Goal: Information Seeking & Learning: Learn about a topic

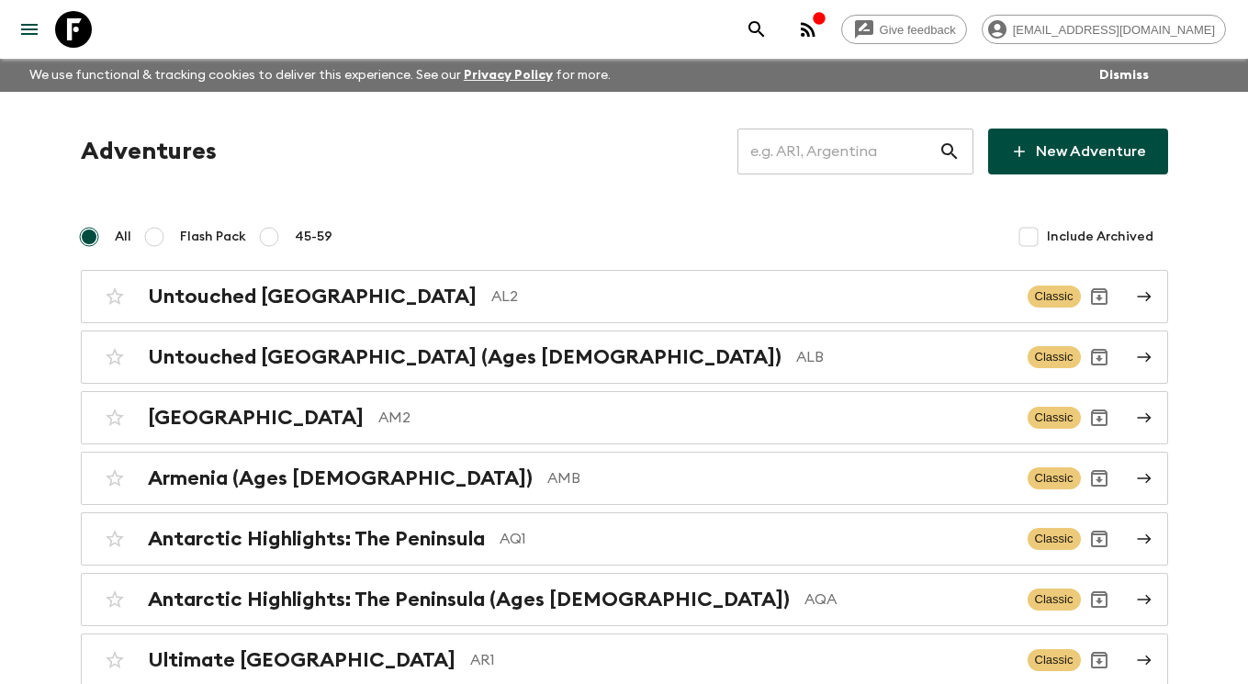
click at [833, 144] on input "text" at bounding box center [837, 151] width 201 height 51
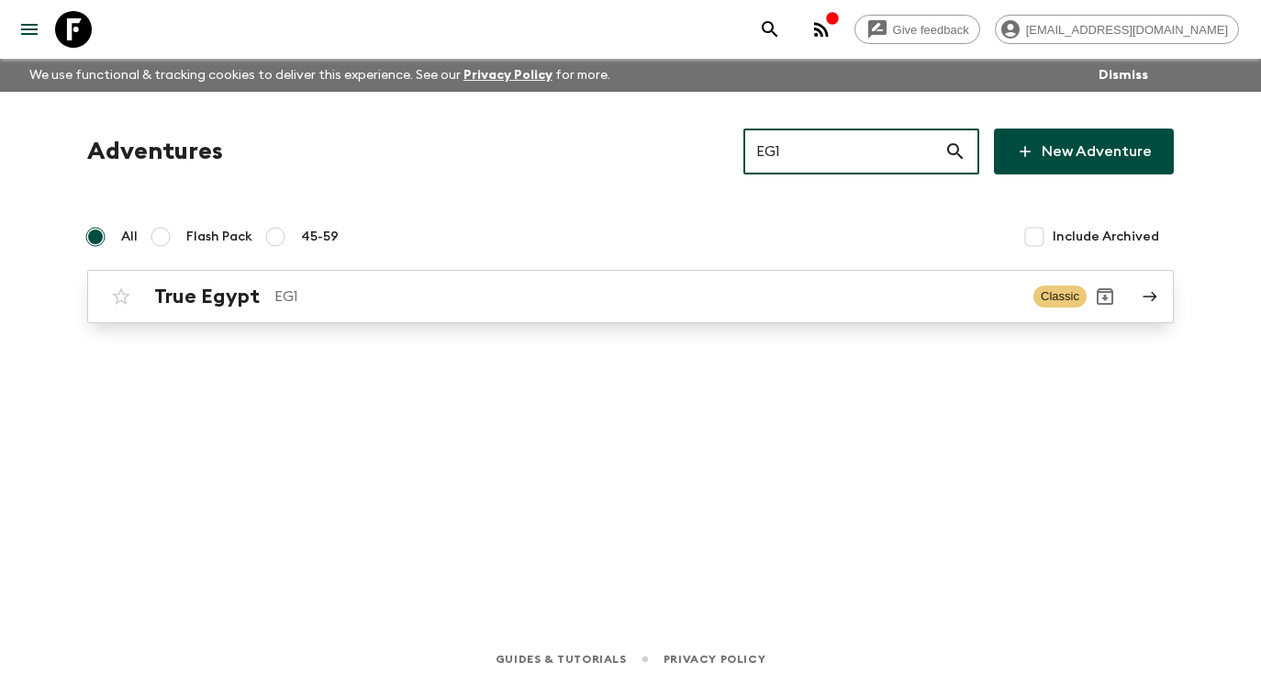
type input "EG1"
click at [1158, 297] on icon at bounding box center [1150, 296] width 17 height 17
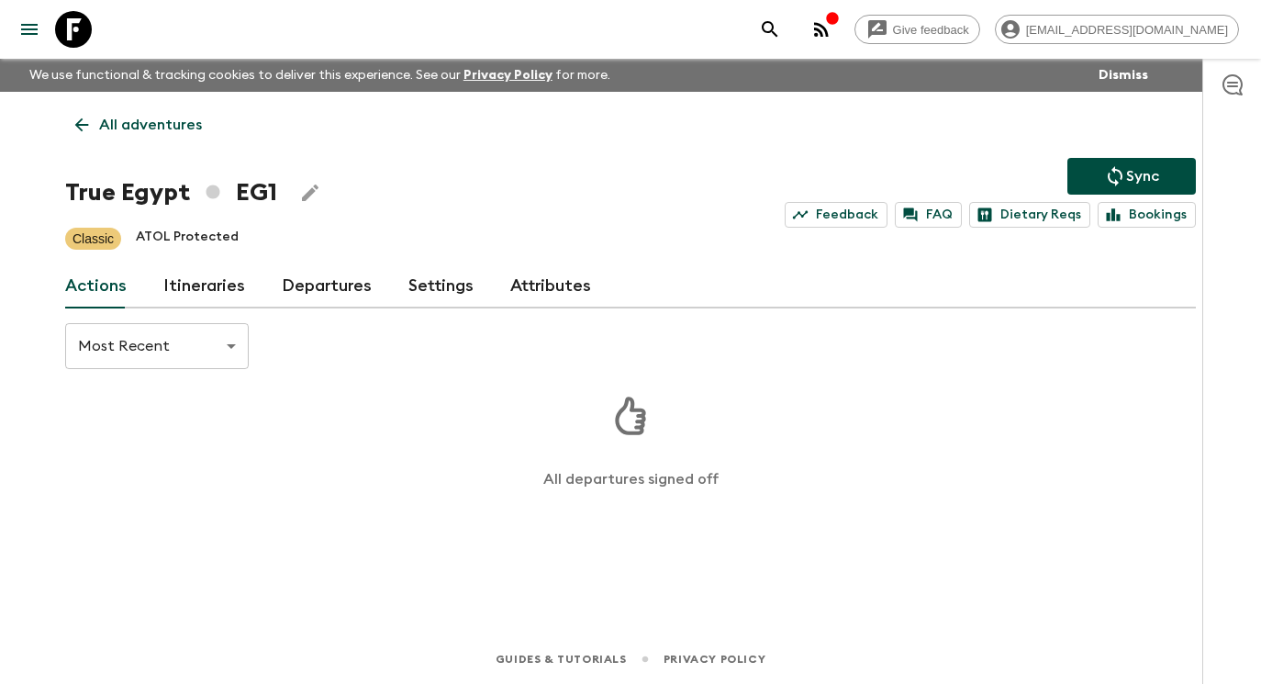
click at [208, 286] on link "Itineraries" at bounding box center [204, 286] width 82 height 44
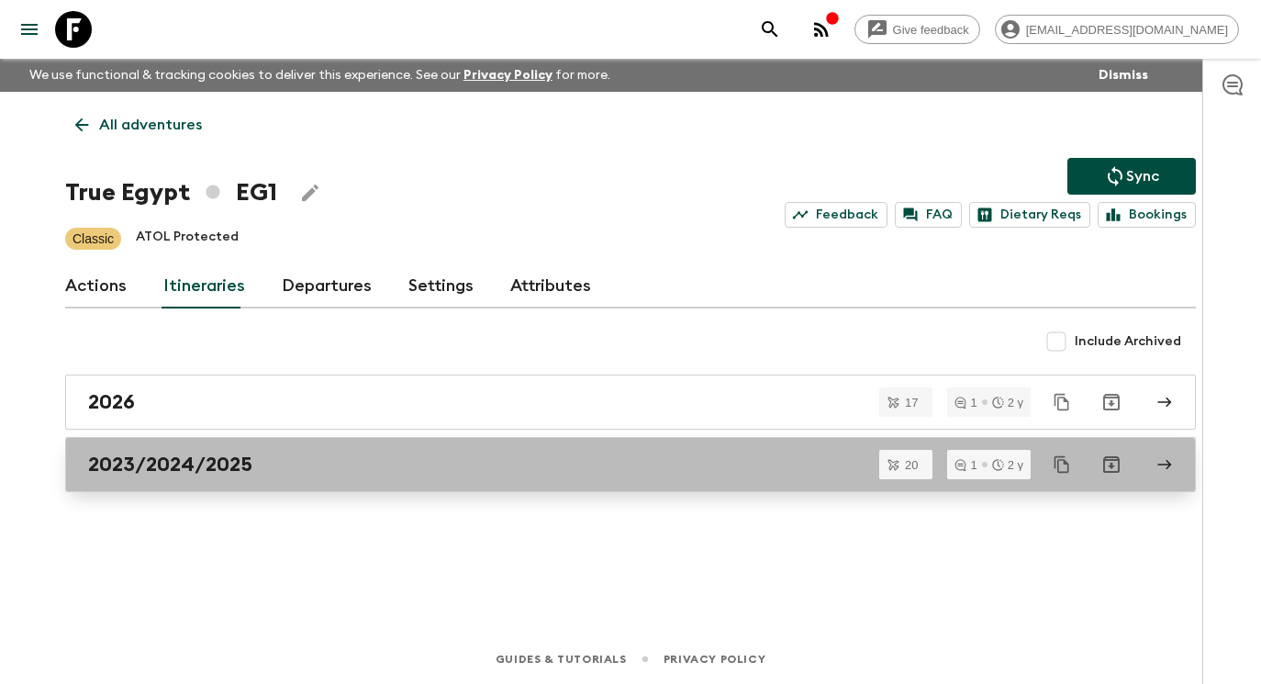
click at [253, 466] on div "2023/2024/2025" at bounding box center [613, 465] width 1050 height 24
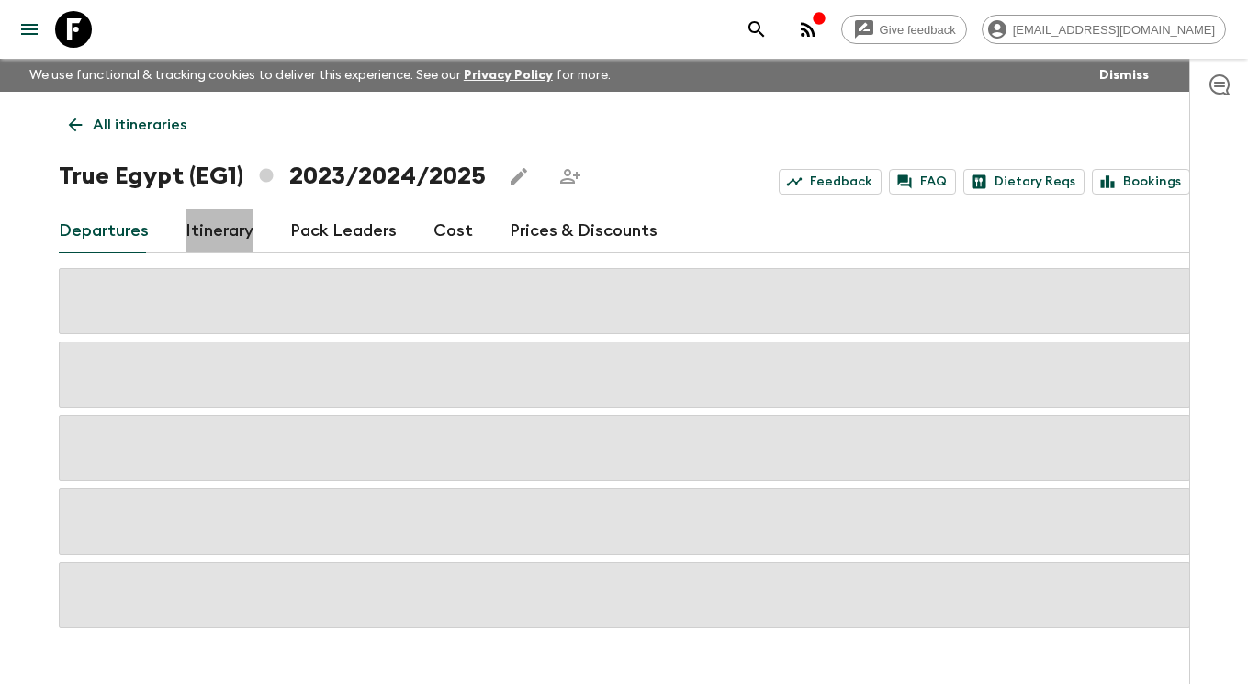
click at [219, 229] on link "Itinerary" at bounding box center [219, 231] width 68 height 44
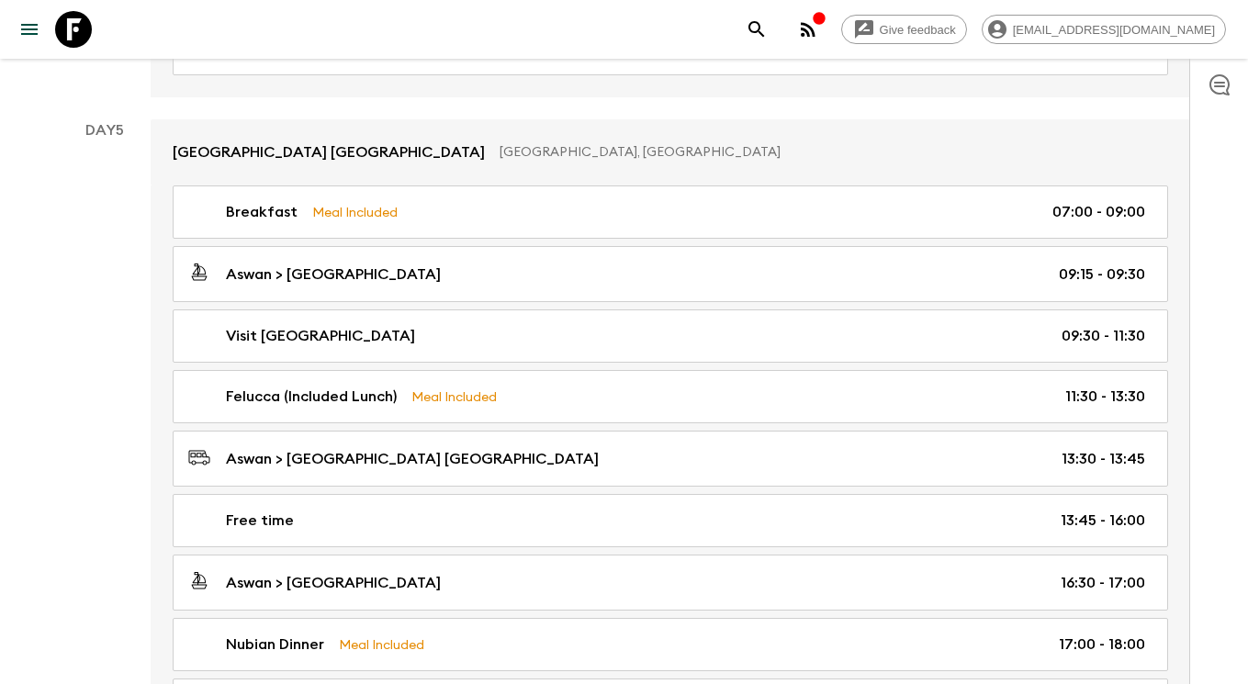
scroll to position [2299, 0]
